Goal: Obtain resource: Obtain resource

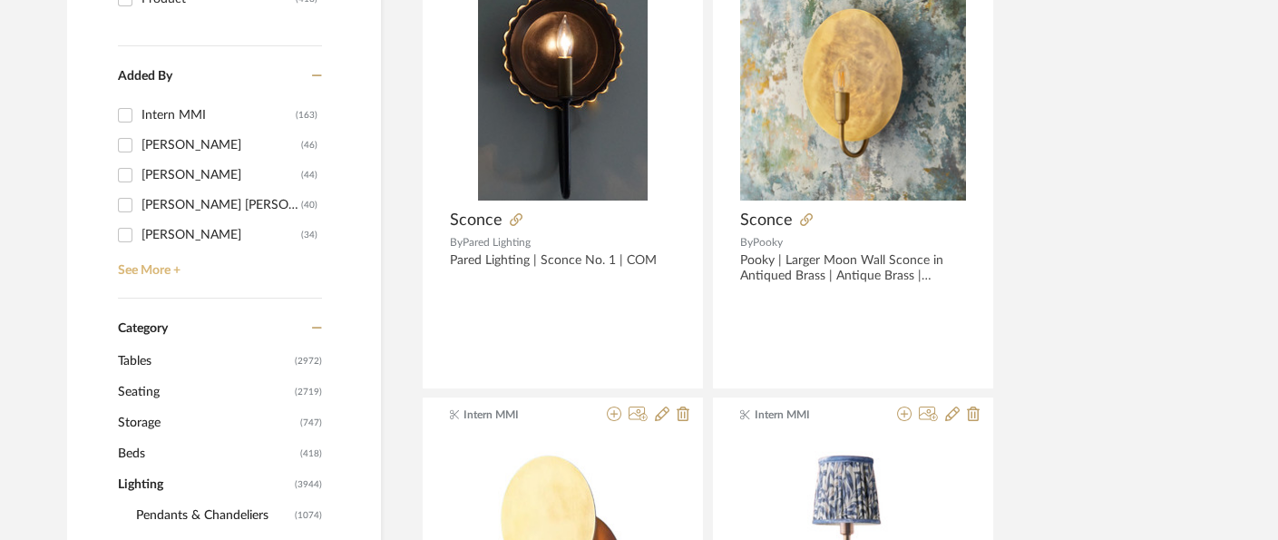
scroll to position [705, 0]
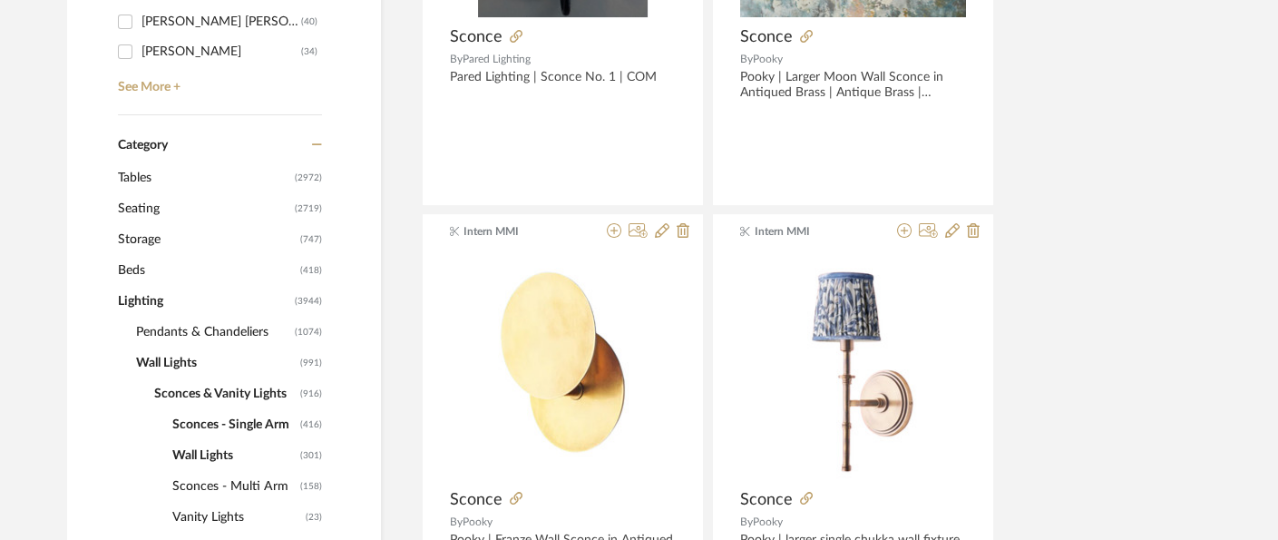
click at [154, 170] on span "Tables" at bounding box center [204, 177] width 172 height 31
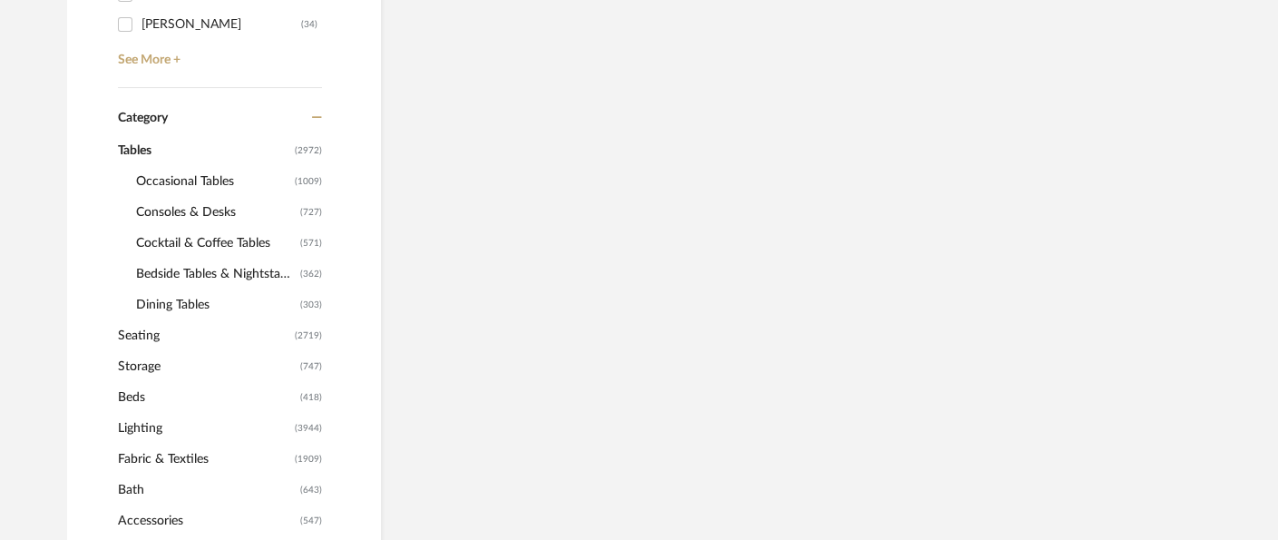
scroll to position [677, 0]
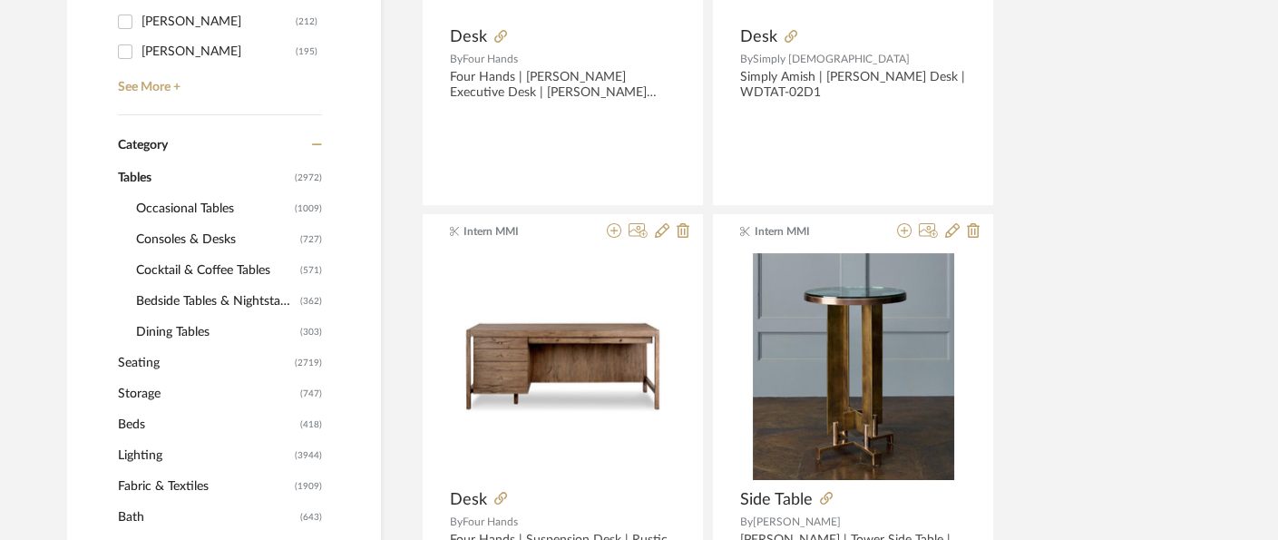
click at [200, 206] on span "Occasional Tables" at bounding box center [213, 208] width 154 height 31
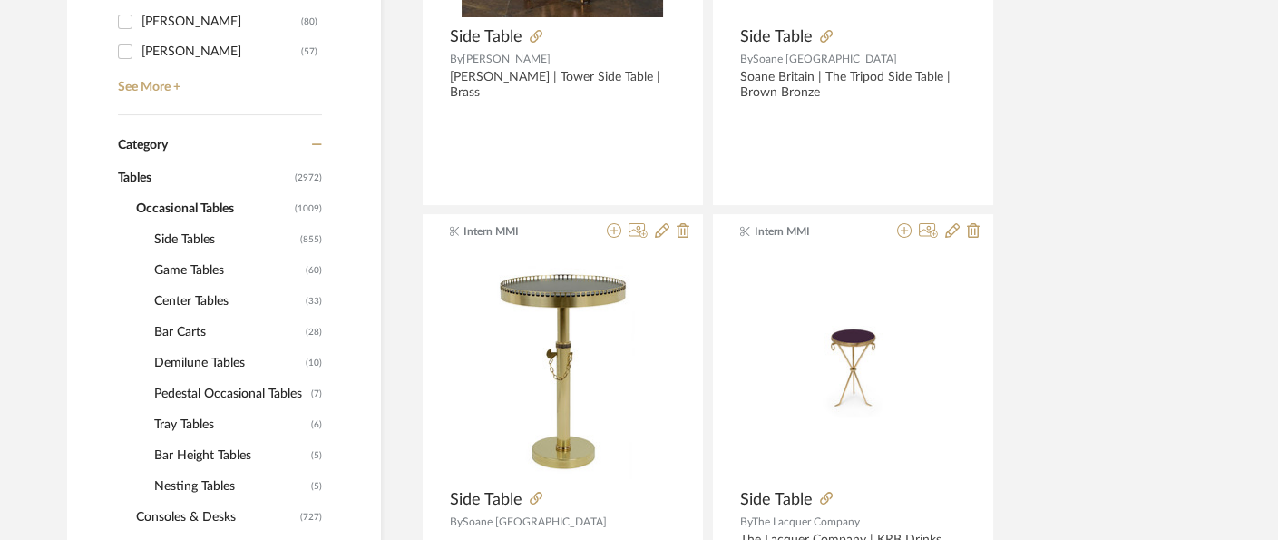
click at [196, 238] on span "Side Tables" at bounding box center [224, 239] width 141 height 31
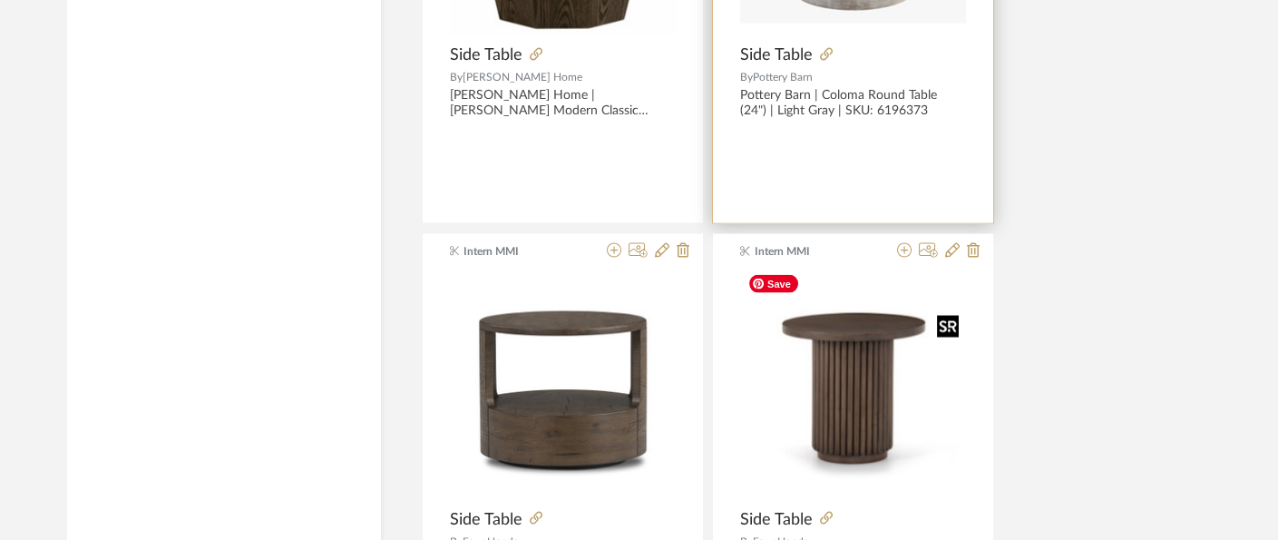
scroll to position [6219, 0]
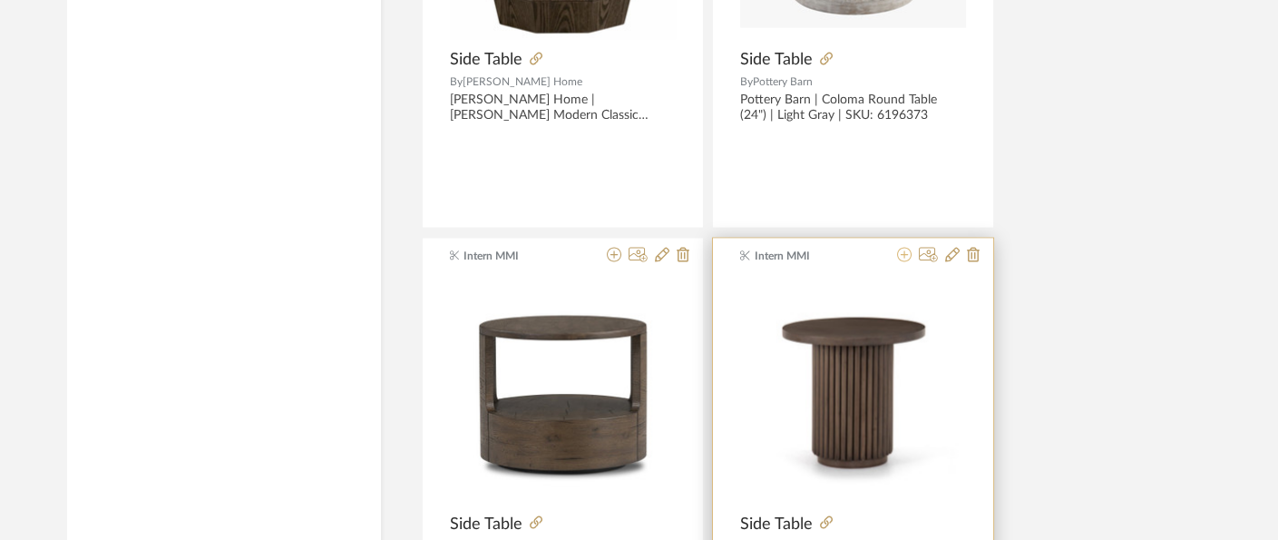
click at [904, 248] on icon at bounding box center [904, 255] width 15 height 15
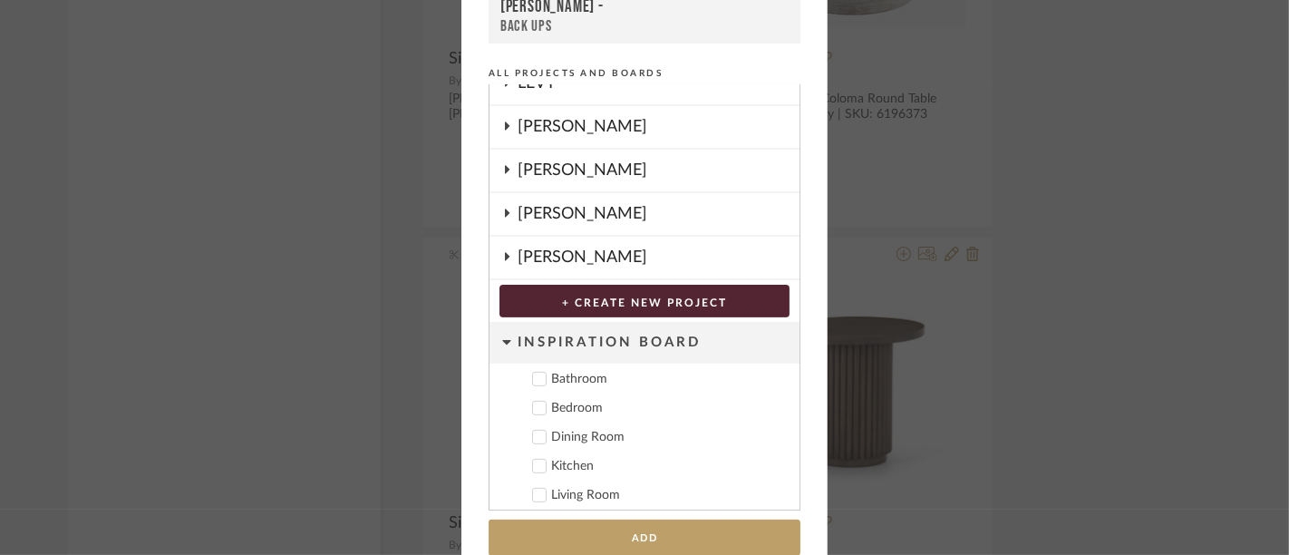
scroll to position [264, 0]
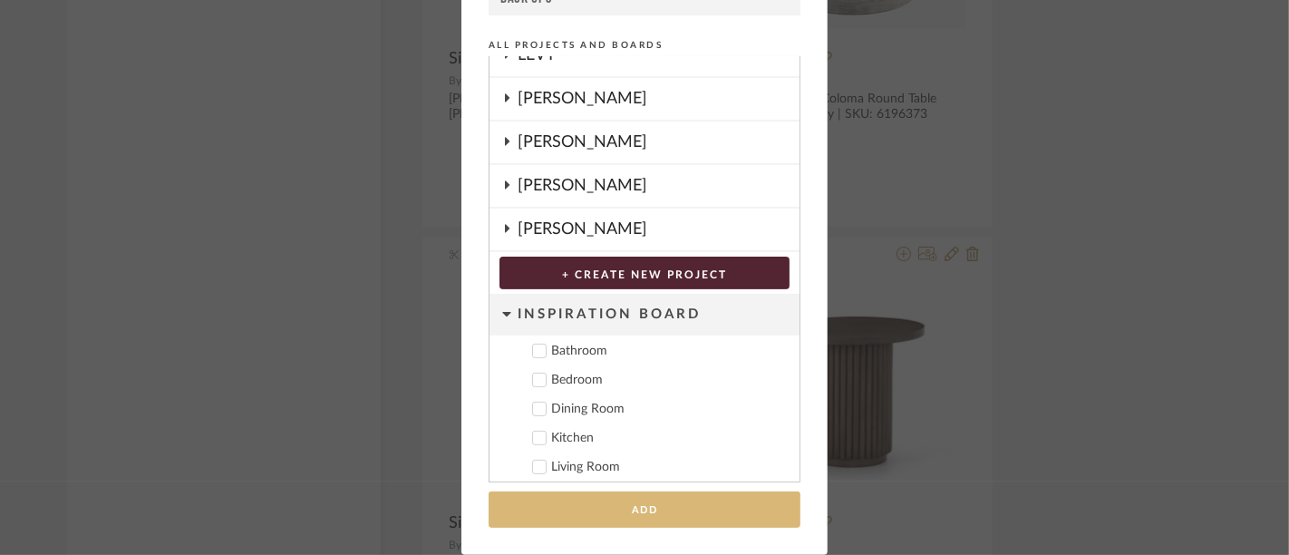
click at [624, 509] on button "Add" at bounding box center [645, 509] width 312 height 37
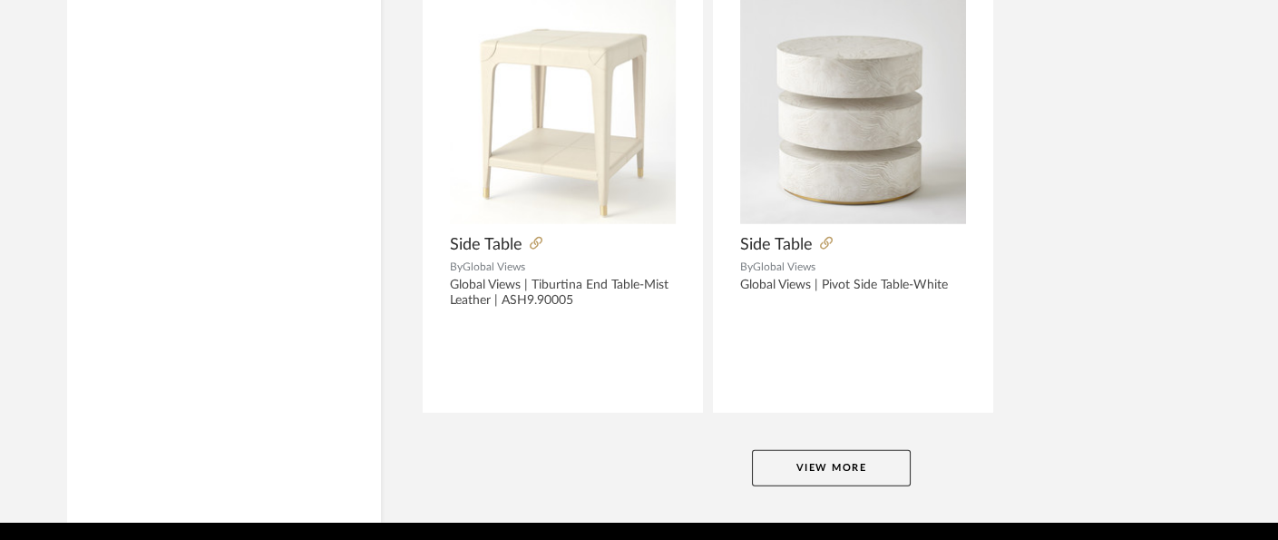
scroll to position [8410, 0]
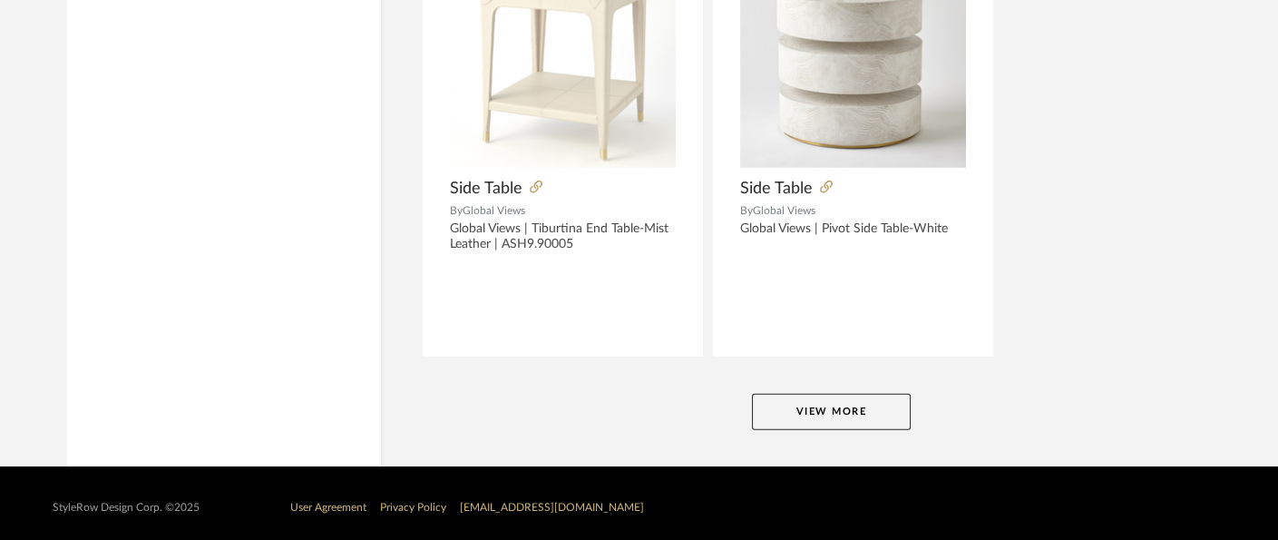
click at [850, 405] on button "View More" at bounding box center [831, 412] width 159 height 36
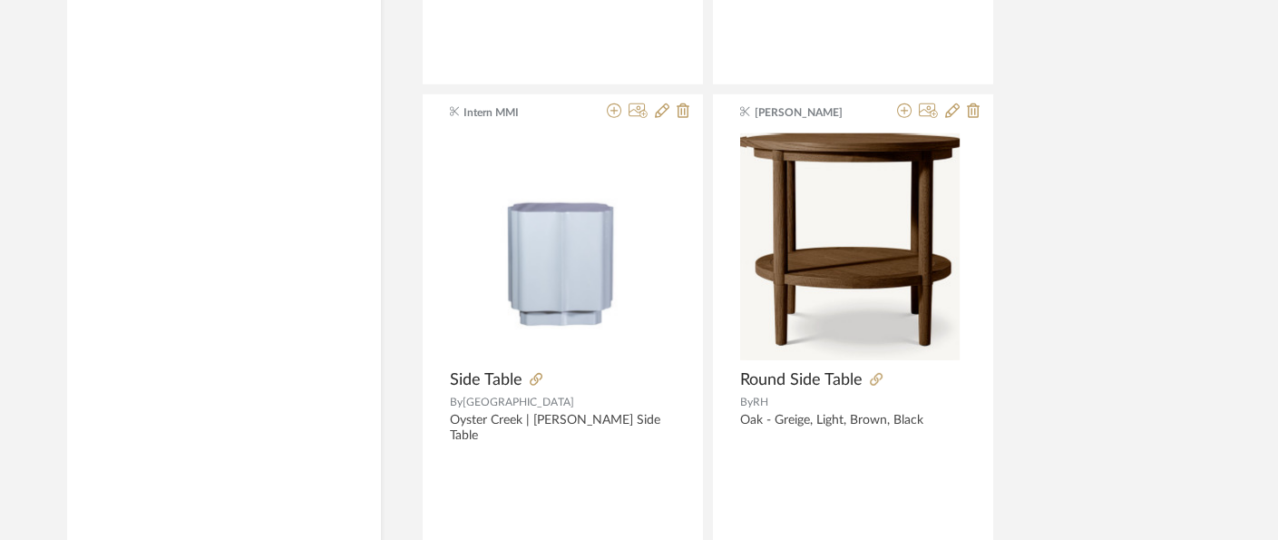
scroll to position [9619, 0]
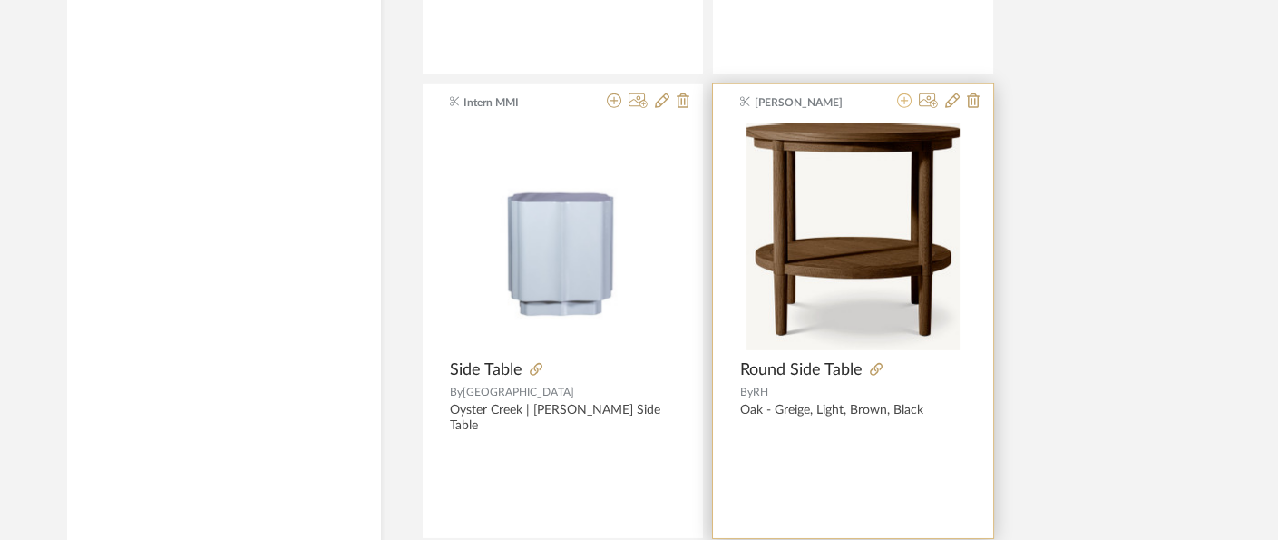
click at [904, 93] on icon at bounding box center [904, 100] width 15 height 15
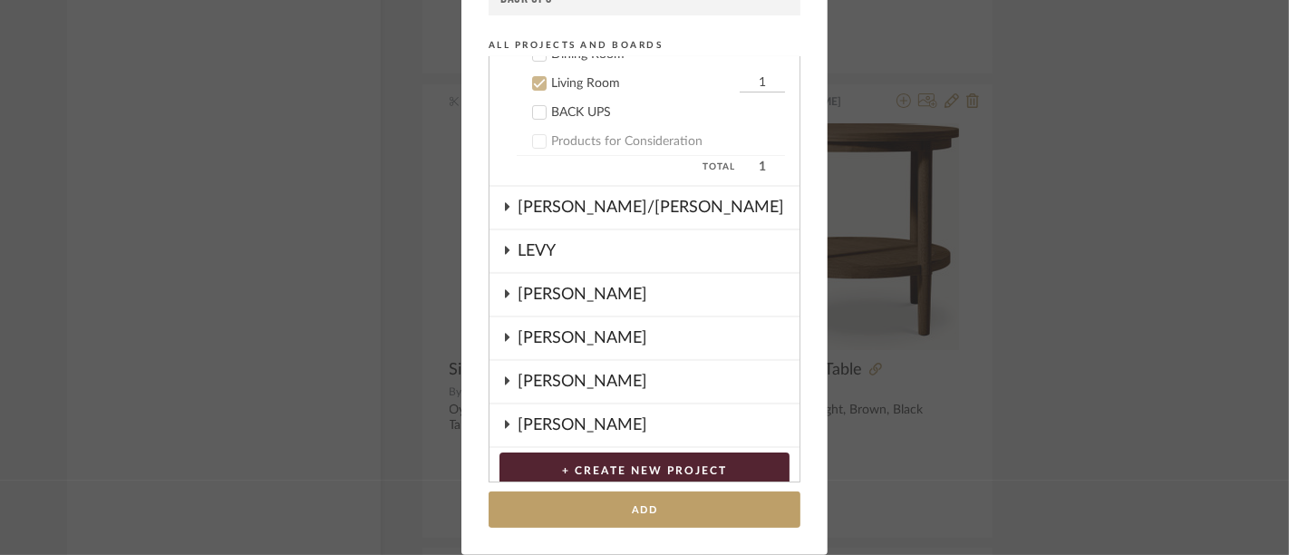
scroll to position [260, 0]
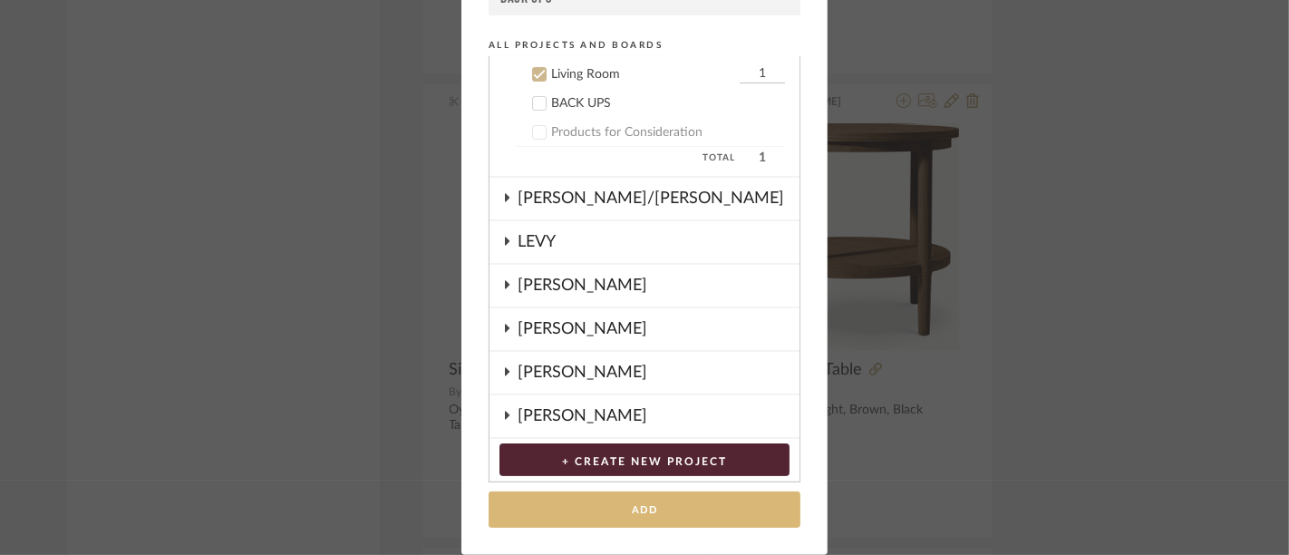
click at [650, 503] on button "Add" at bounding box center [645, 509] width 312 height 37
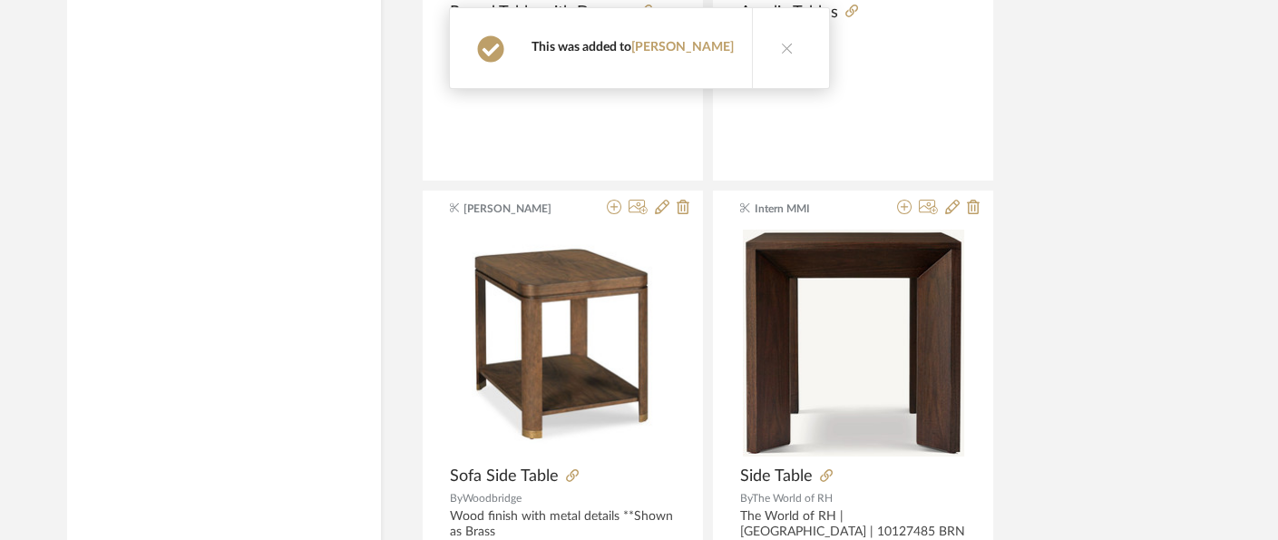
scroll to position [10526, 0]
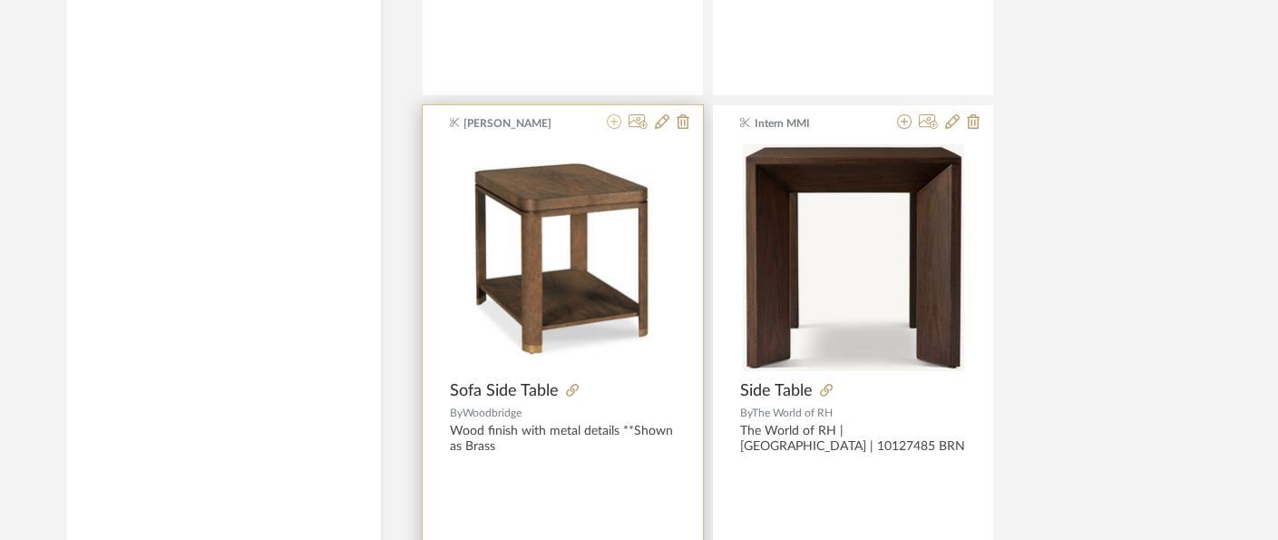
click at [614, 114] on icon at bounding box center [614, 121] width 15 height 15
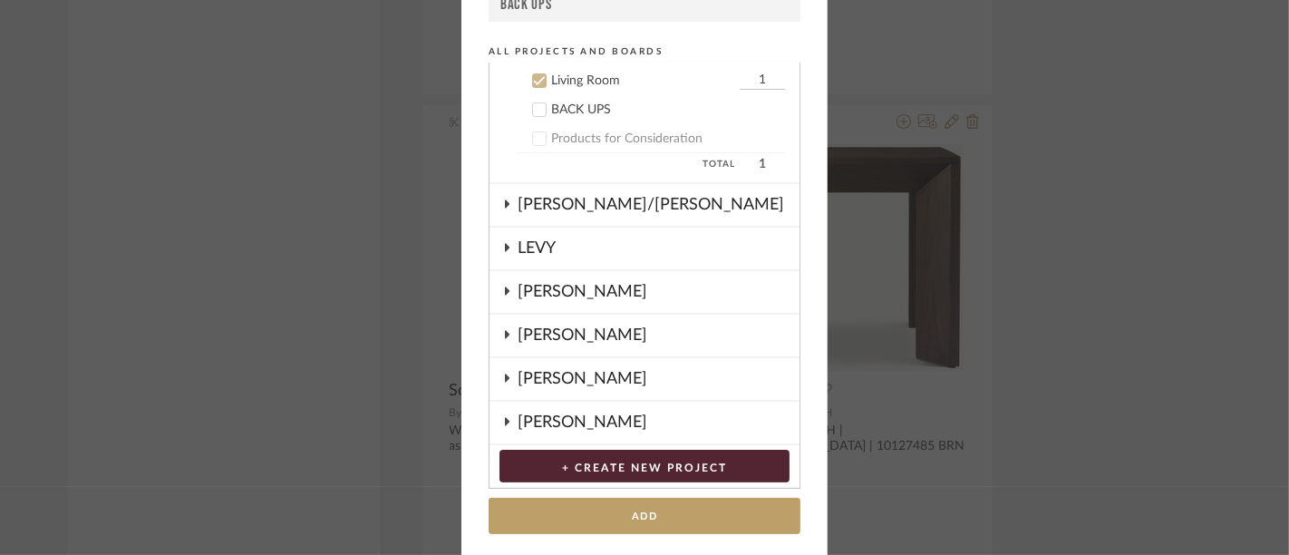
scroll to position [0, 0]
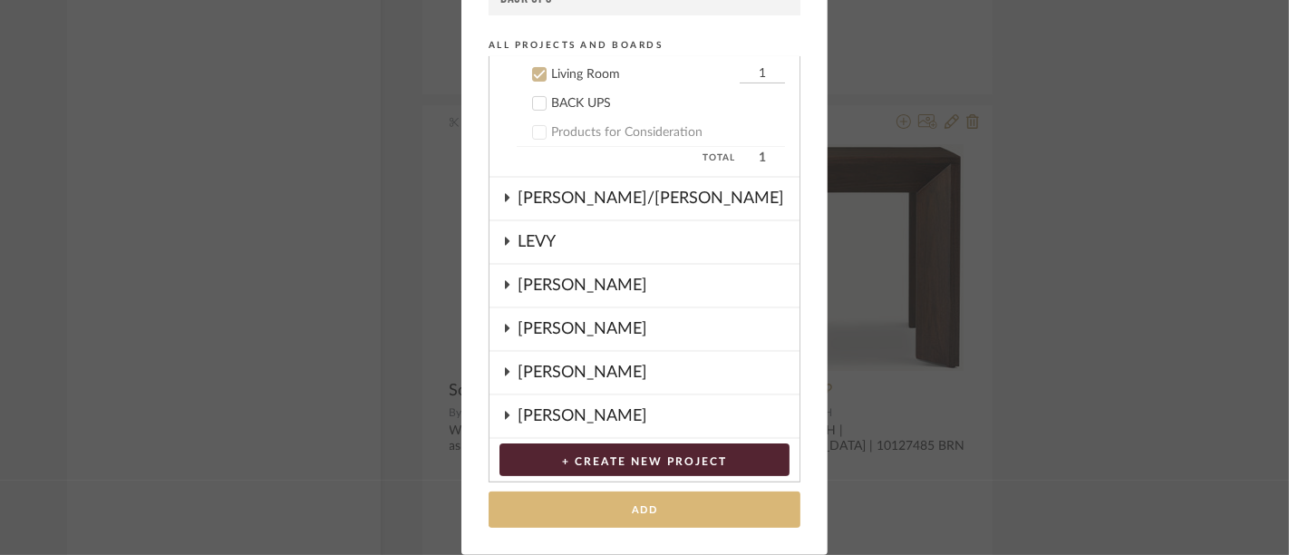
click at [614, 510] on button "Add" at bounding box center [645, 509] width 312 height 37
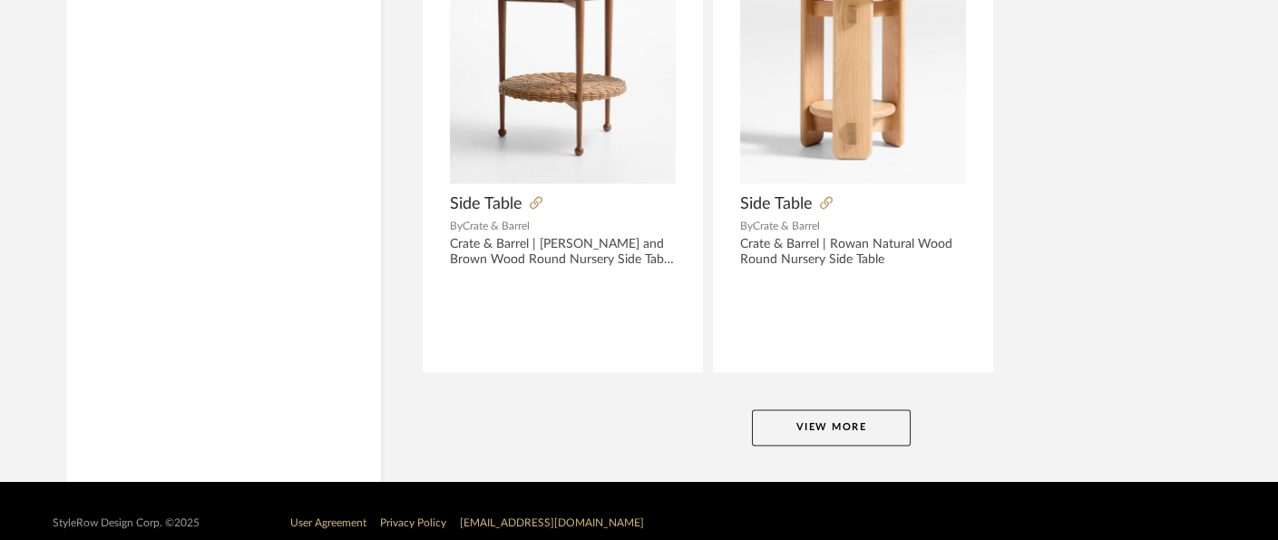
scroll to position [16749, 0]
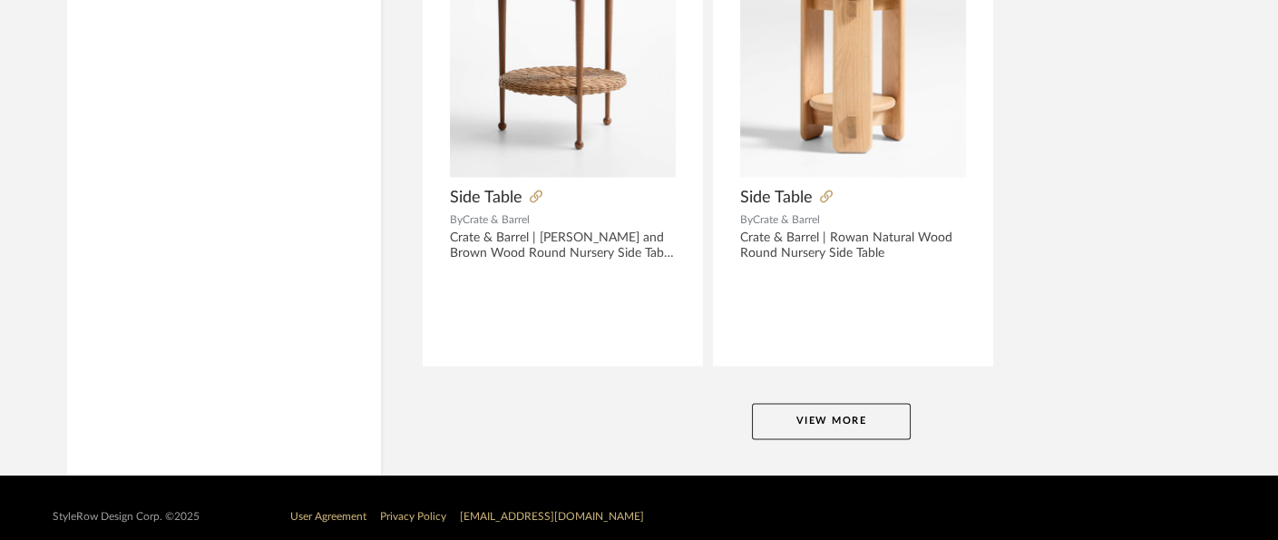
click at [834, 407] on button "View More" at bounding box center [831, 421] width 159 height 36
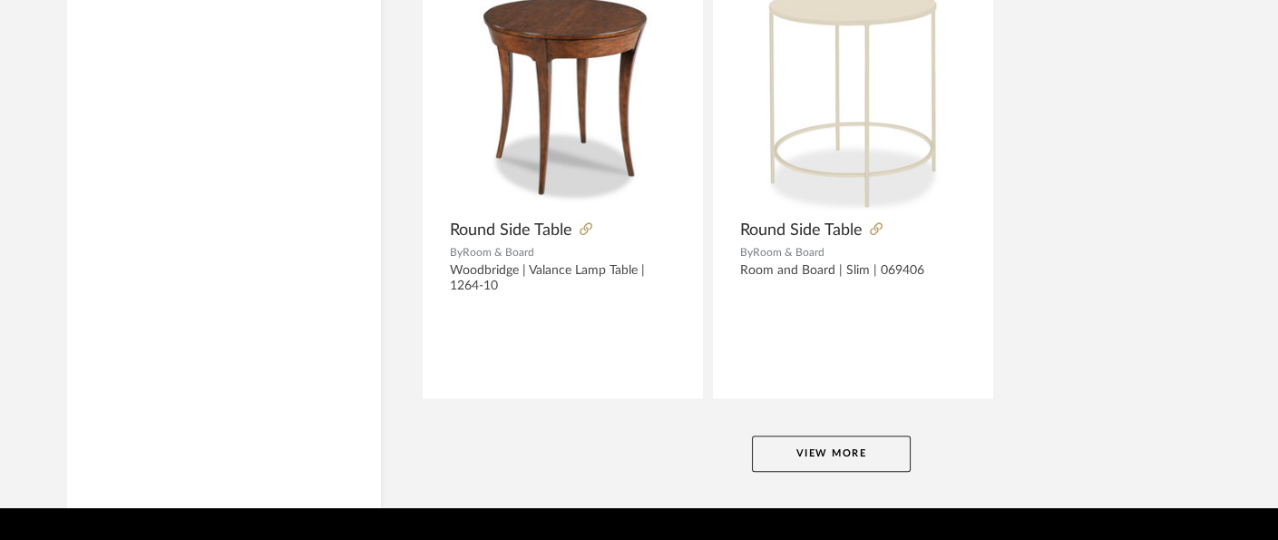
scroll to position [25090, 0]
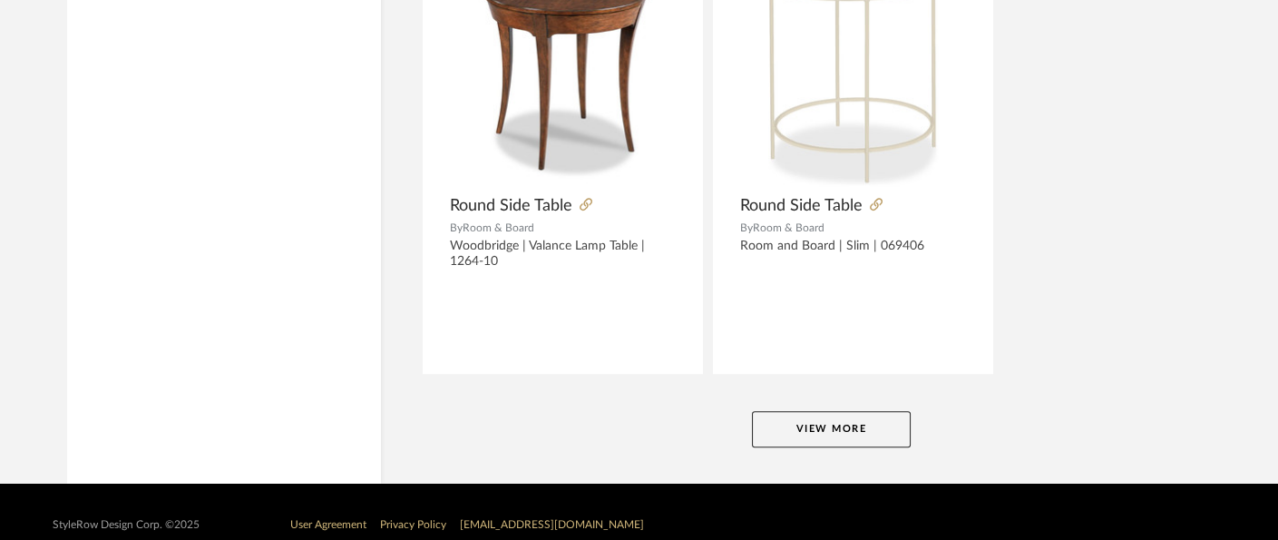
click at [834, 411] on button "View More" at bounding box center [831, 429] width 159 height 36
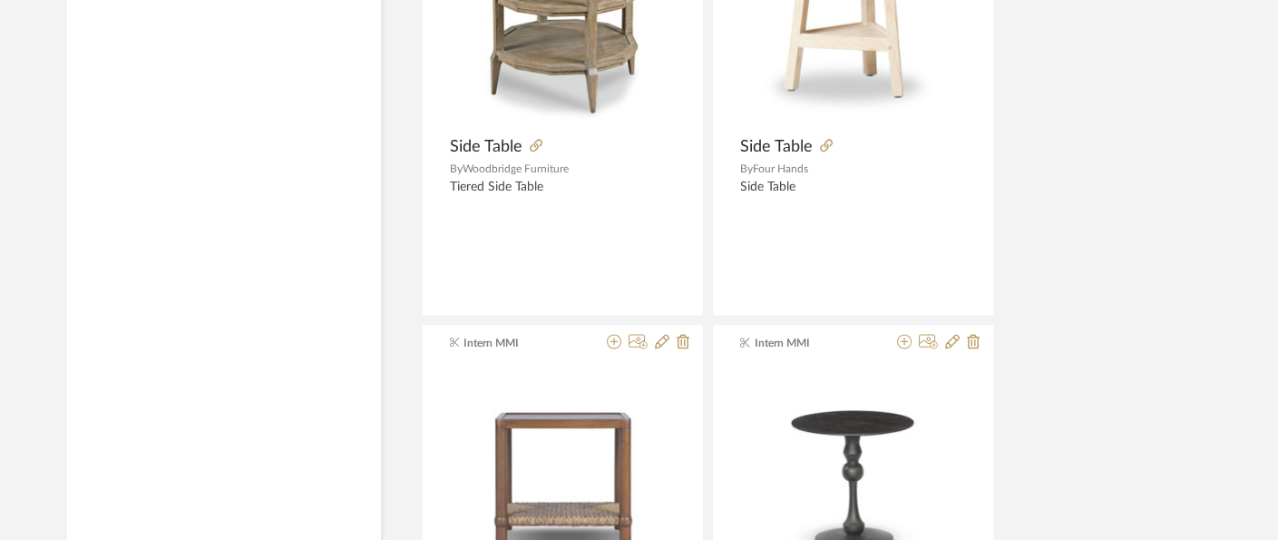
scroll to position [27206, 0]
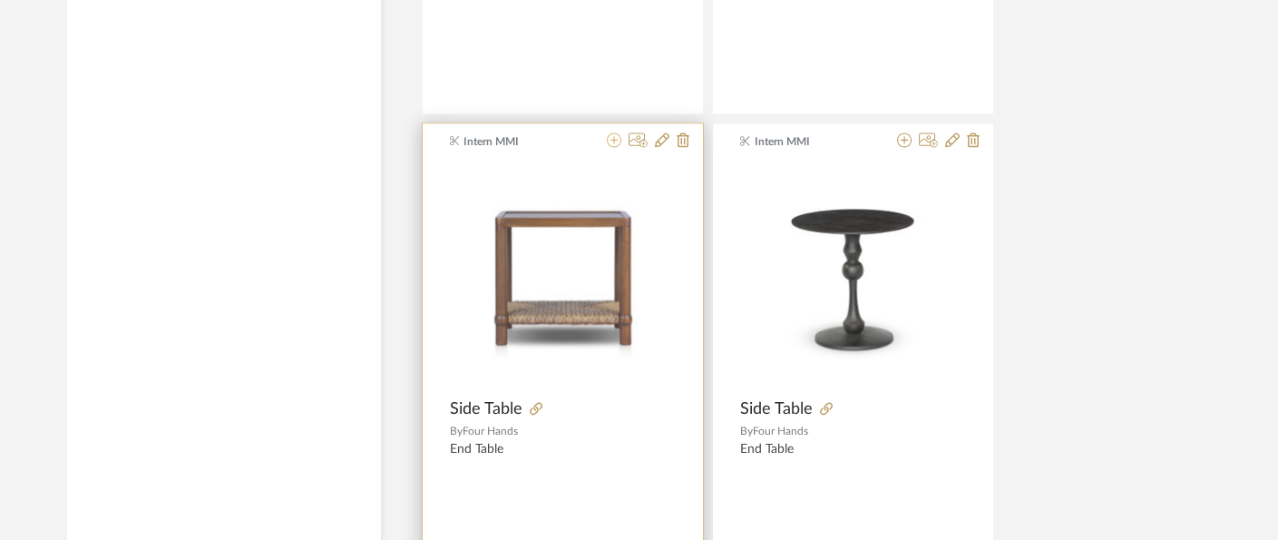
click at [615, 132] on icon at bounding box center [614, 139] width 15 height 15
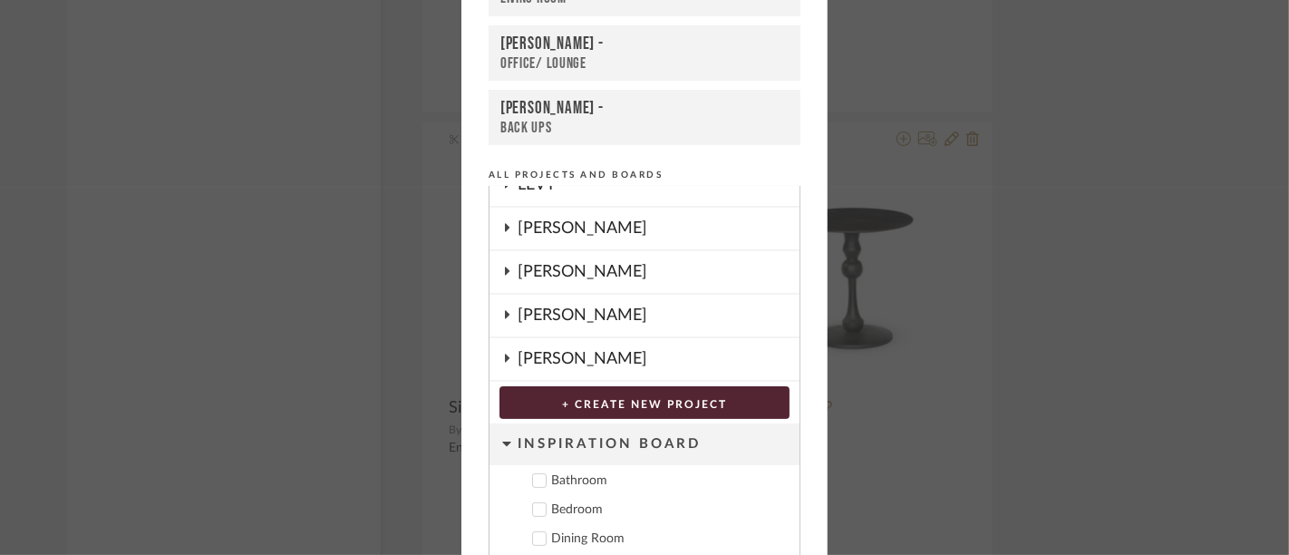
scroll to position [264, 0]
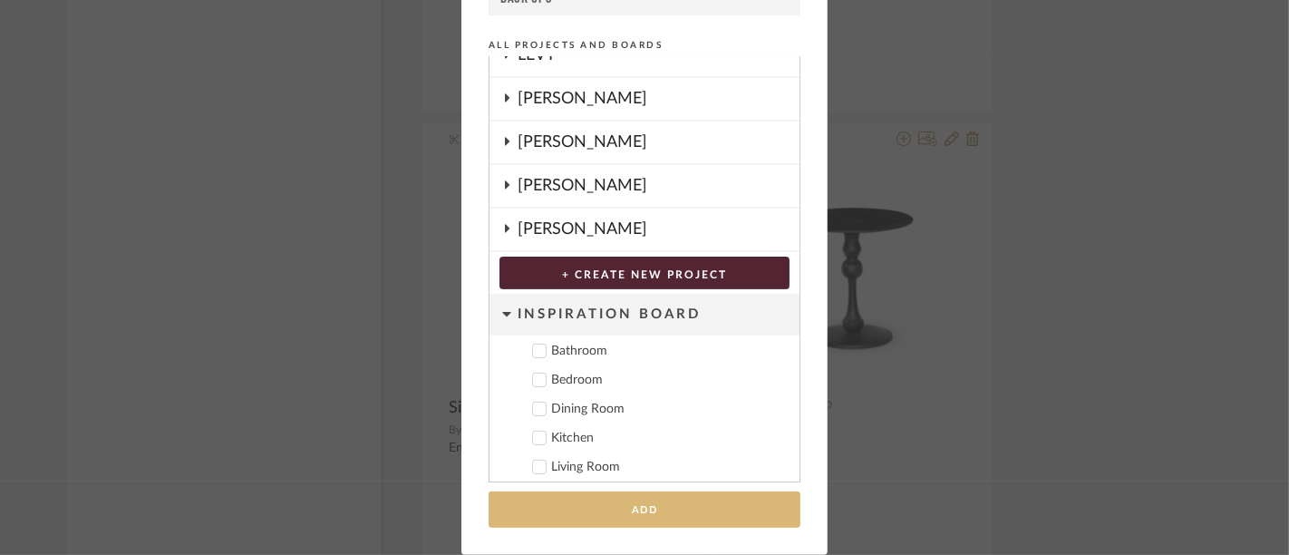
click at [620, 503] on button "Add" at bounding box center [645, 509] width 312 height 37
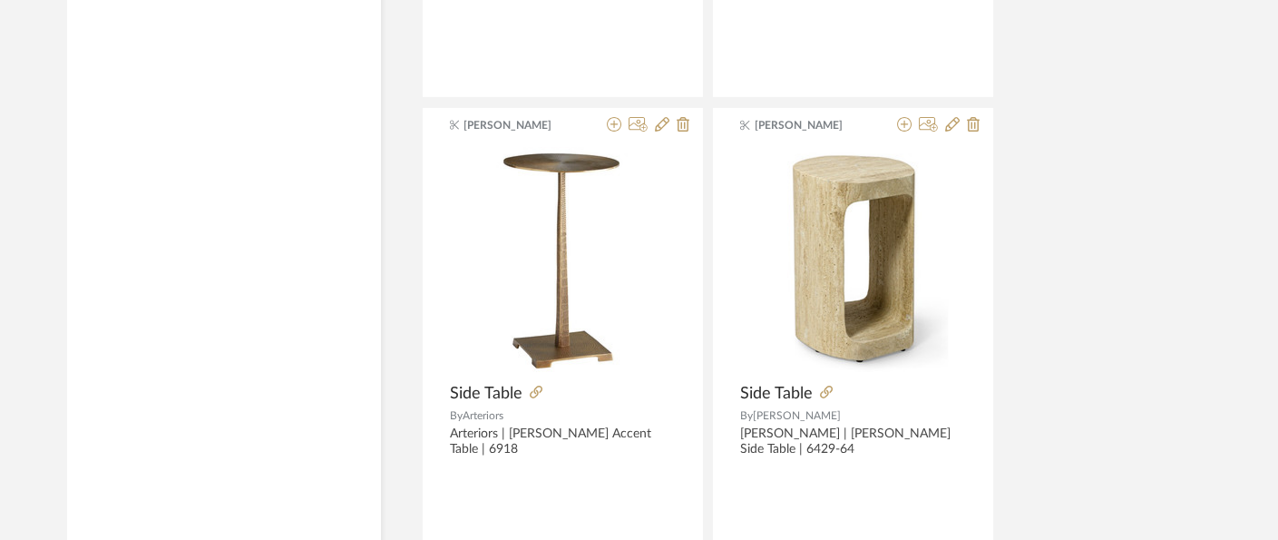
scroll to position [33430, 0]
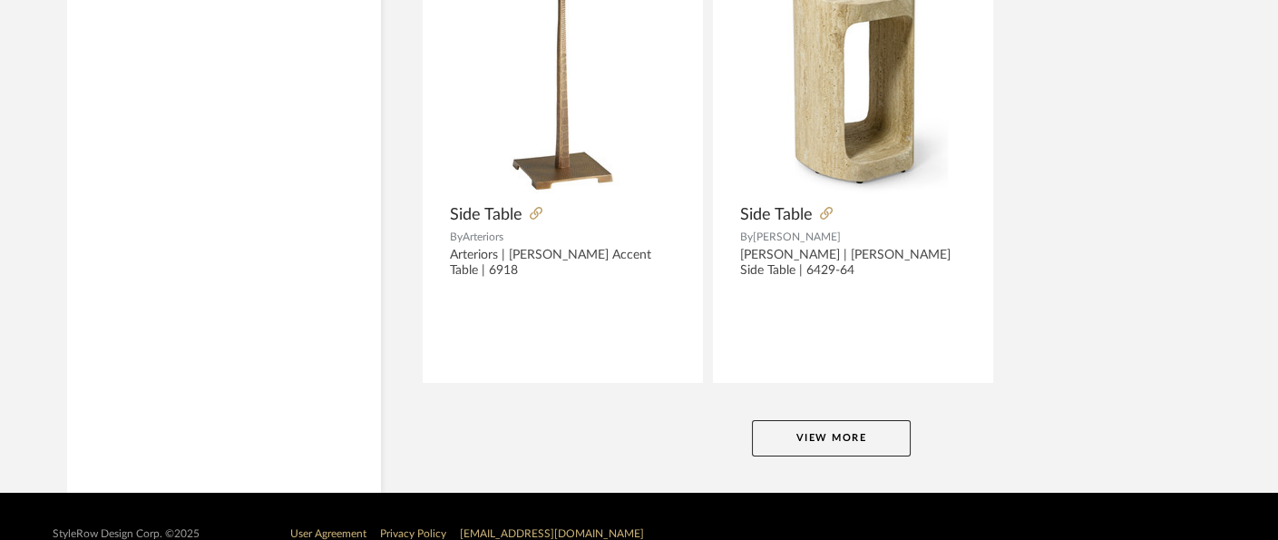
click at [776, 420] on button "View More" at bounding box center [831, 438] width 159 height 36
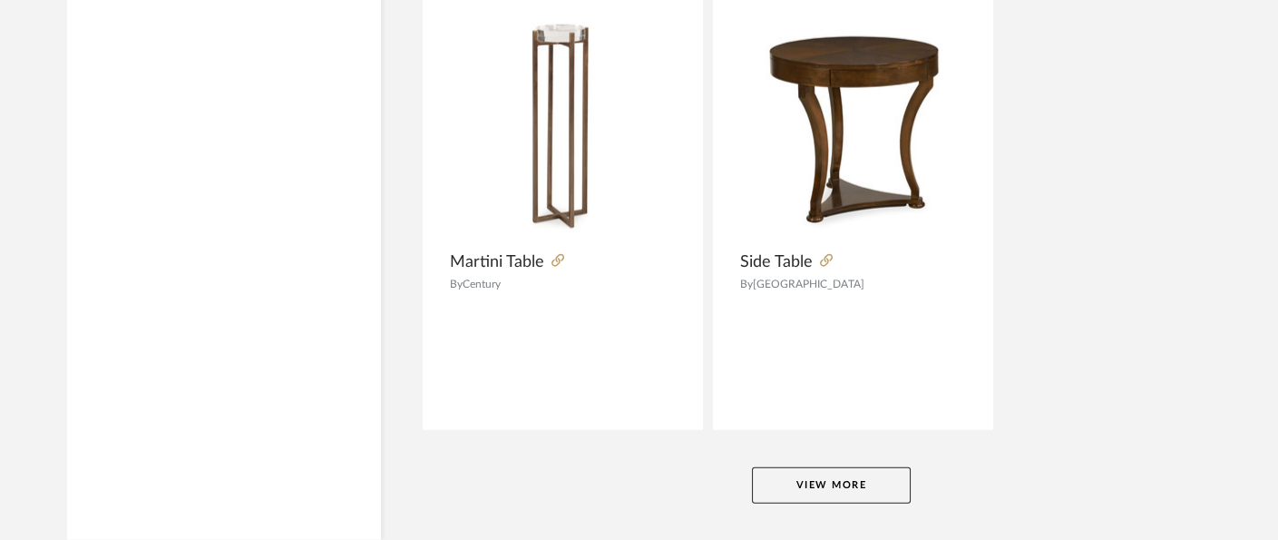
scroll to position [41770, 0]
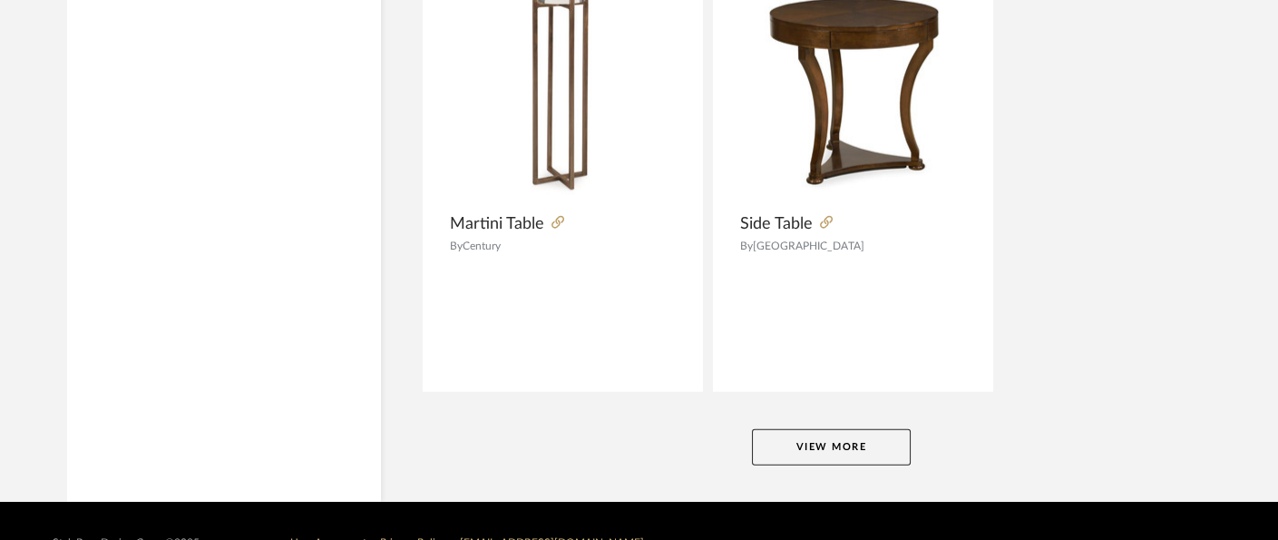
click at [851, 429] on button "View More" at bounding box center [831, 447] width 159 height 36
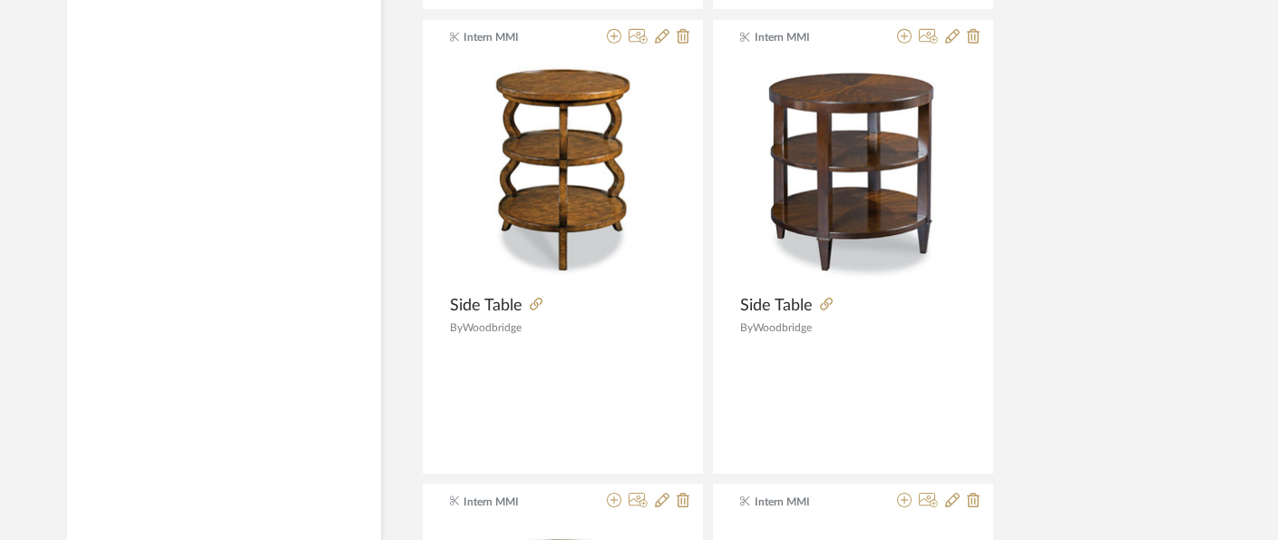
scroll to position [44793, 0]
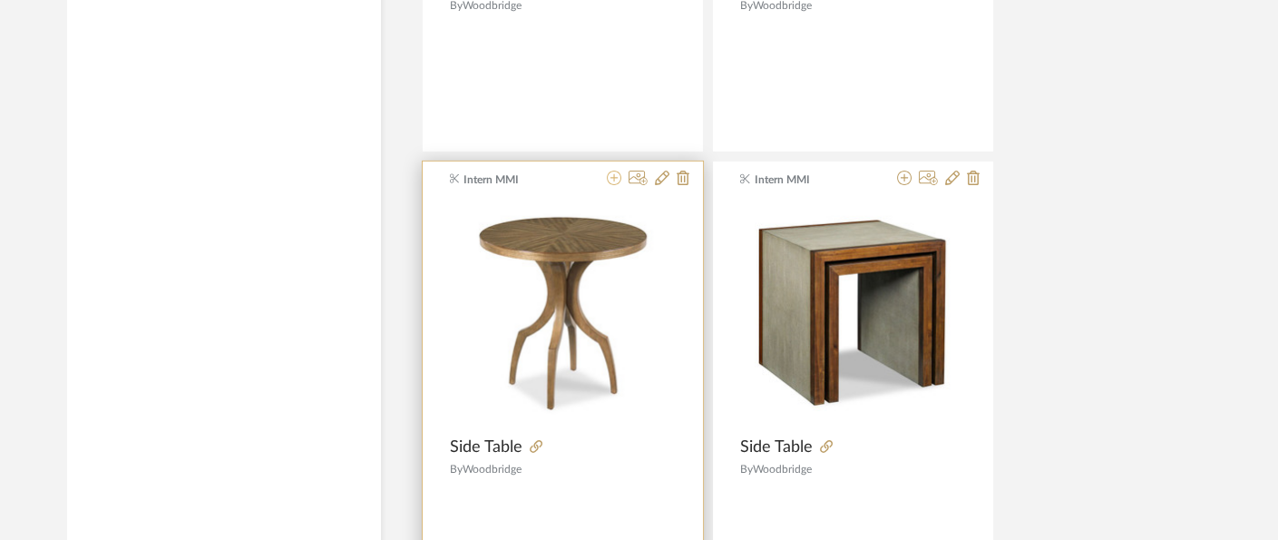
click at [615, 170] on icon at bounding box center [614, 177] width 15 height 15
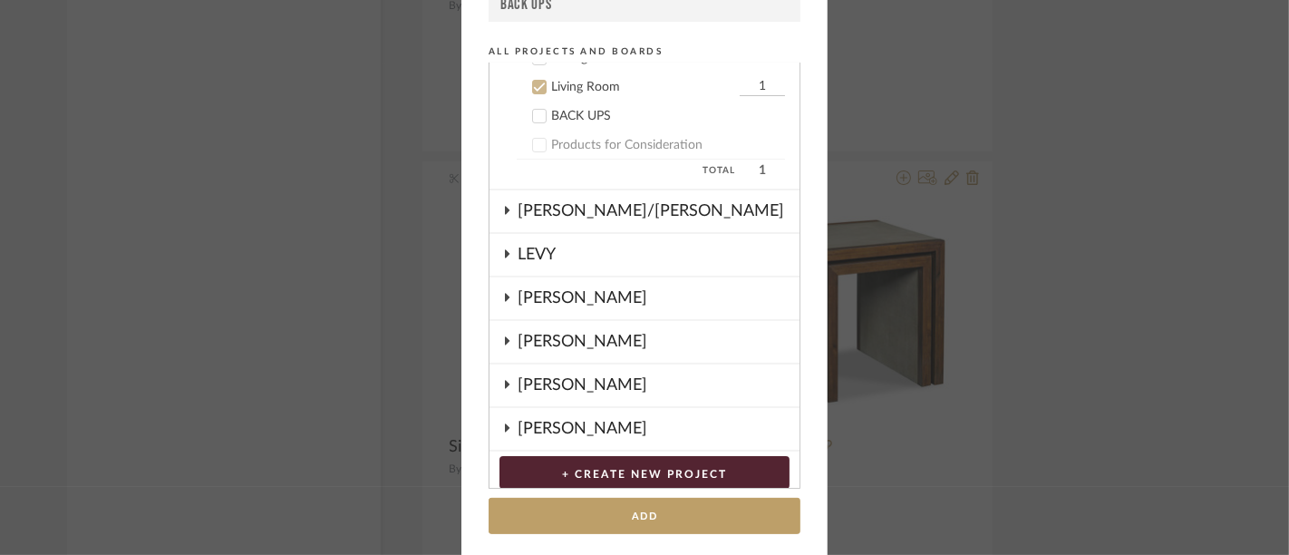
scroll to position [260, 0]
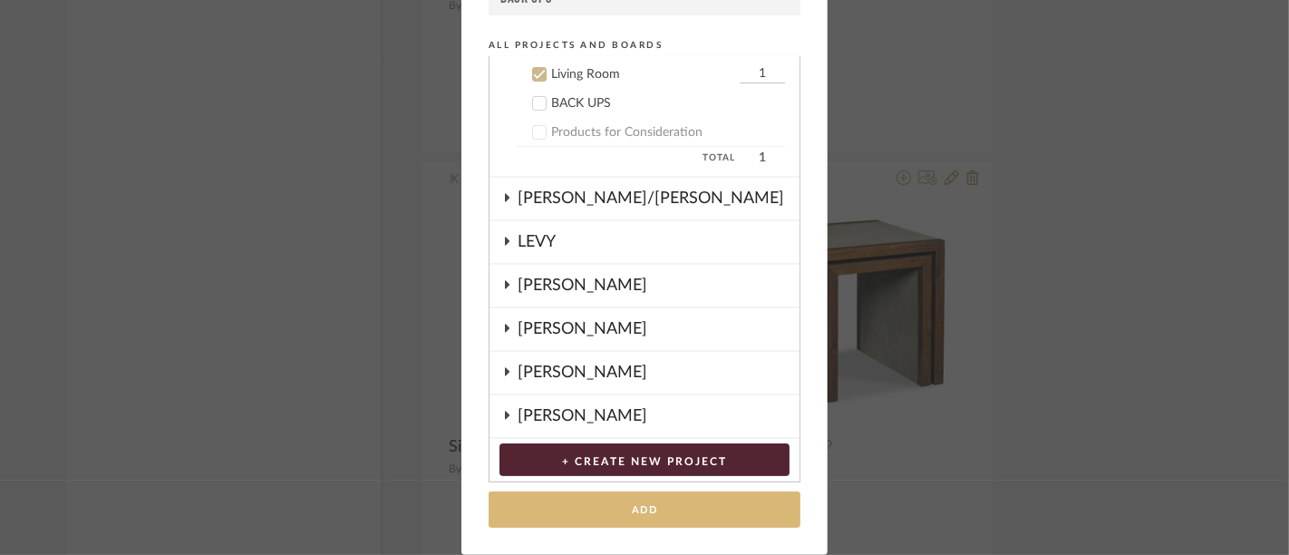
click at [667, 504] on button "Add" at bounding box center [645, 509] width 312 height 37
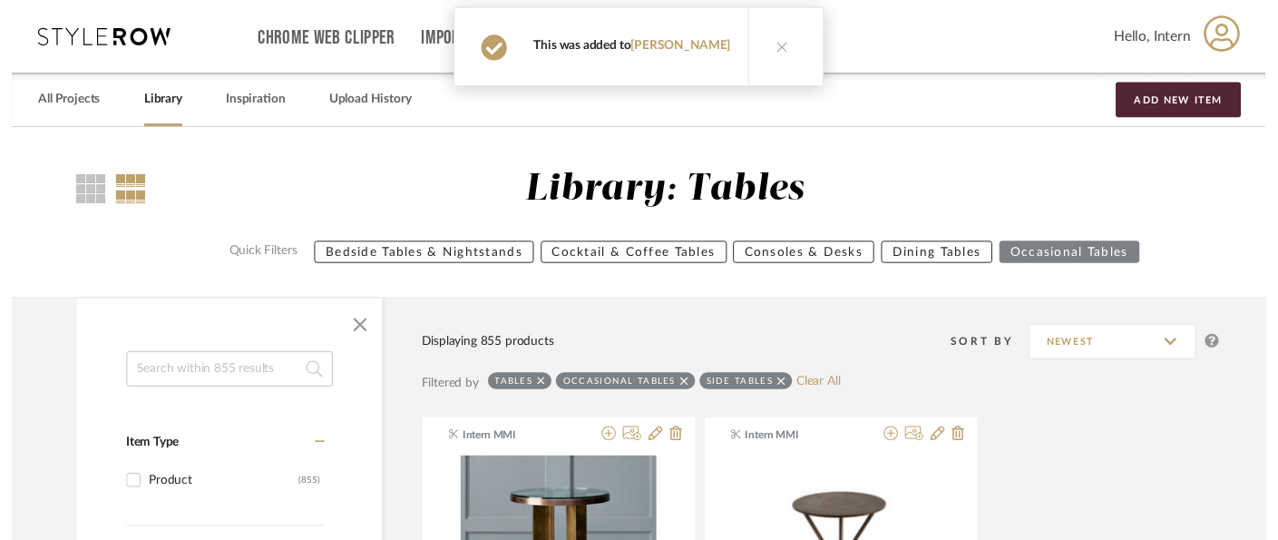
scroll to position [44793, 0]
